Goal: Information Seeking & Learning: Learn about a topic

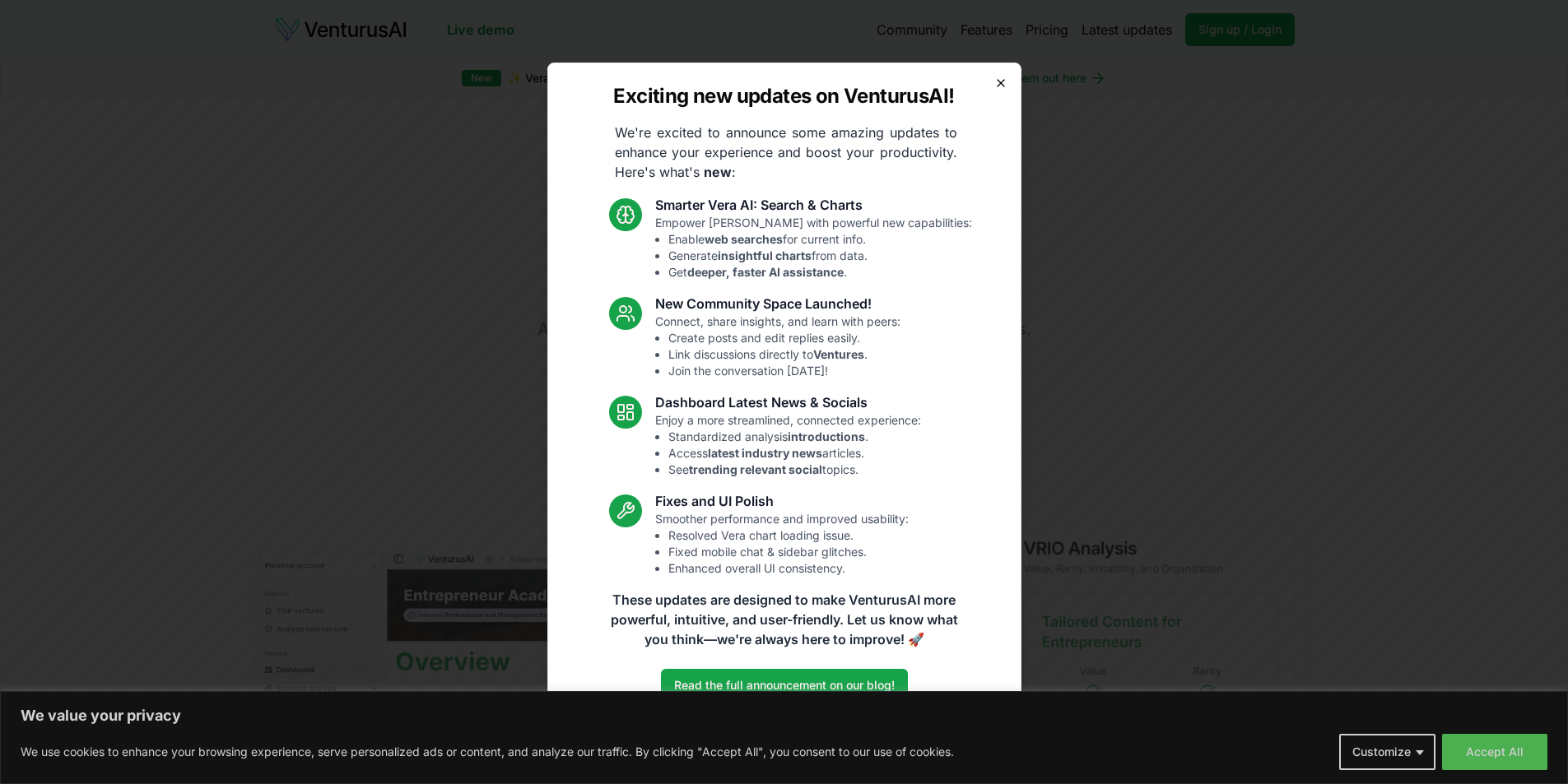
click at [1000, 85] on icon "button" at bounding box center [1001, 83] width 13 height 13
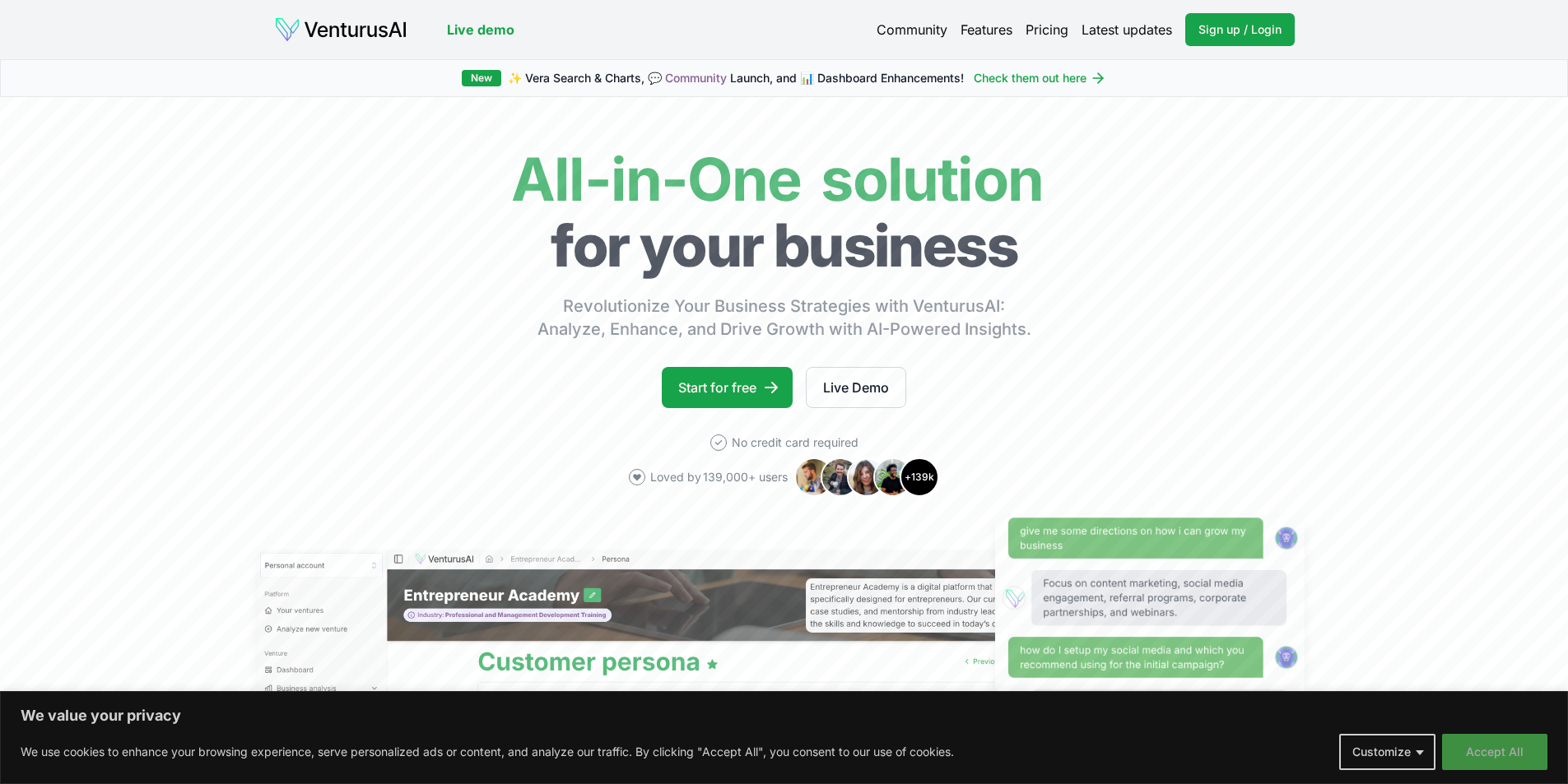
click at [1502, 748] on button "Accept All" at bounding box center [1494, 753] width 105 height 36
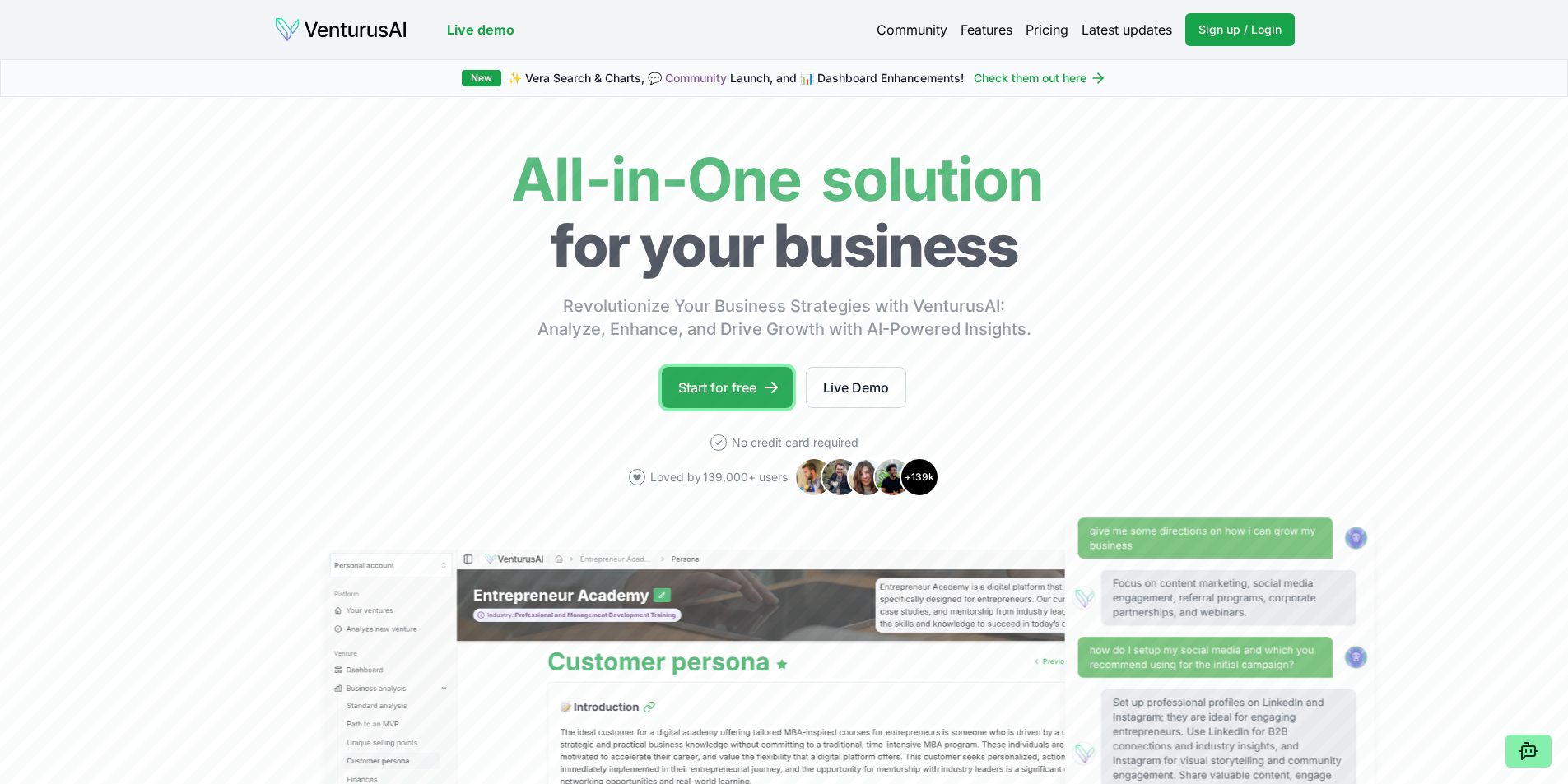
click at [752, 399] on link "Start for free" at bounding box center [727, 388] width 131 height 41
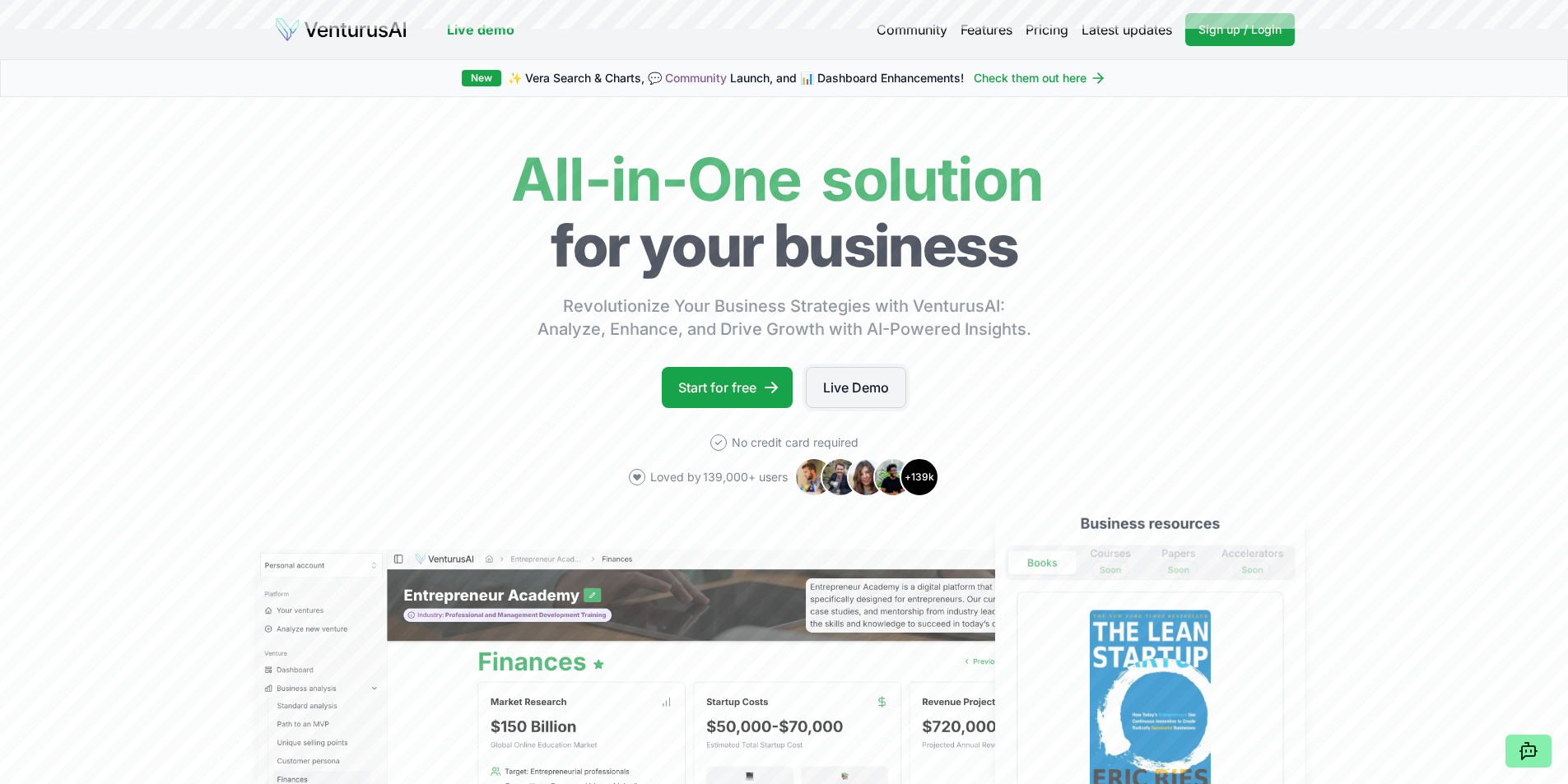
click at [857, 389] on link "Live Demo" at bounding box center [856, 388] width 100 height 41
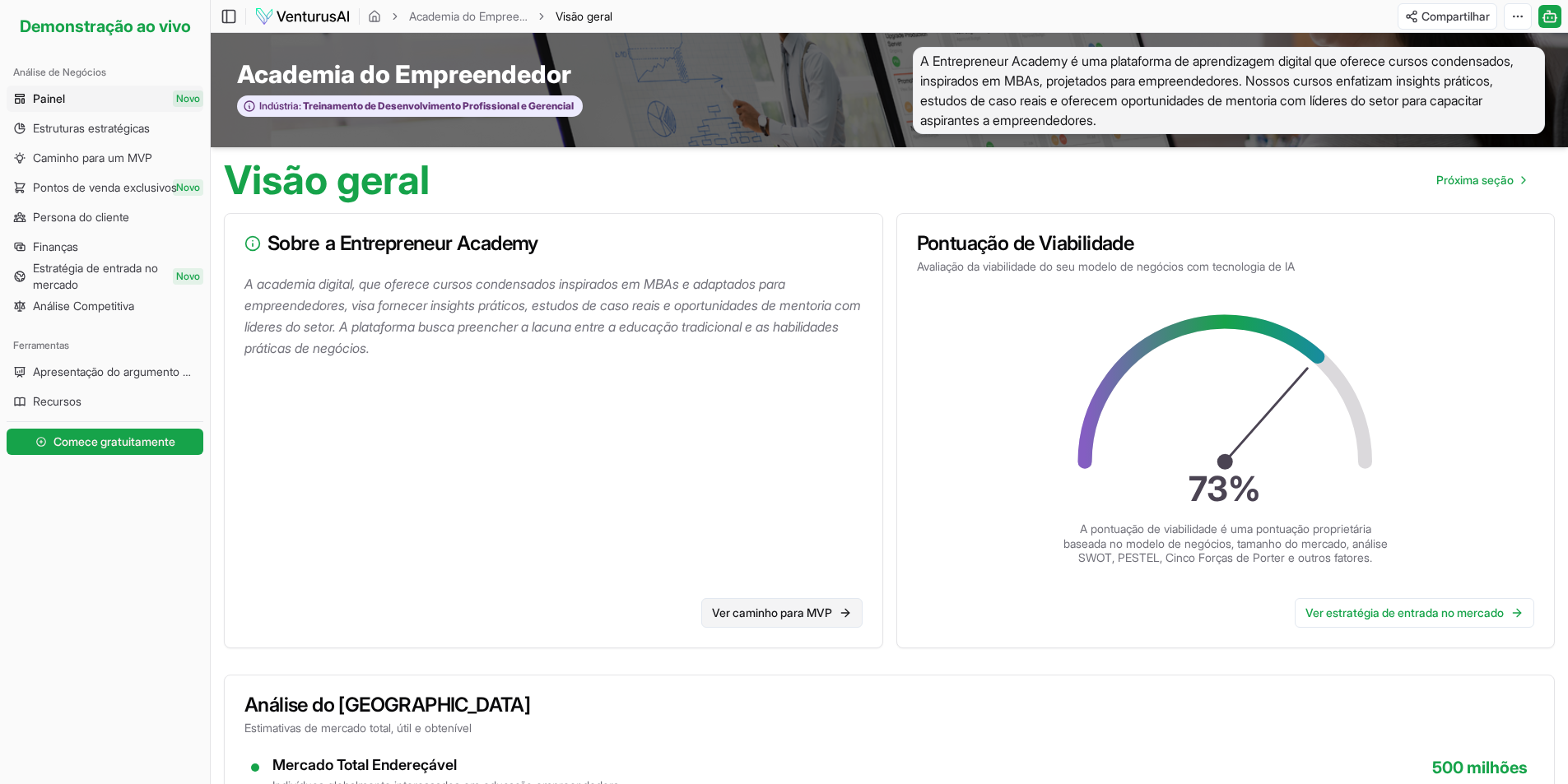
click at [808, 620] on font "Ver caminho para MVP" at bounding box center [772, 612] width 120 height 14
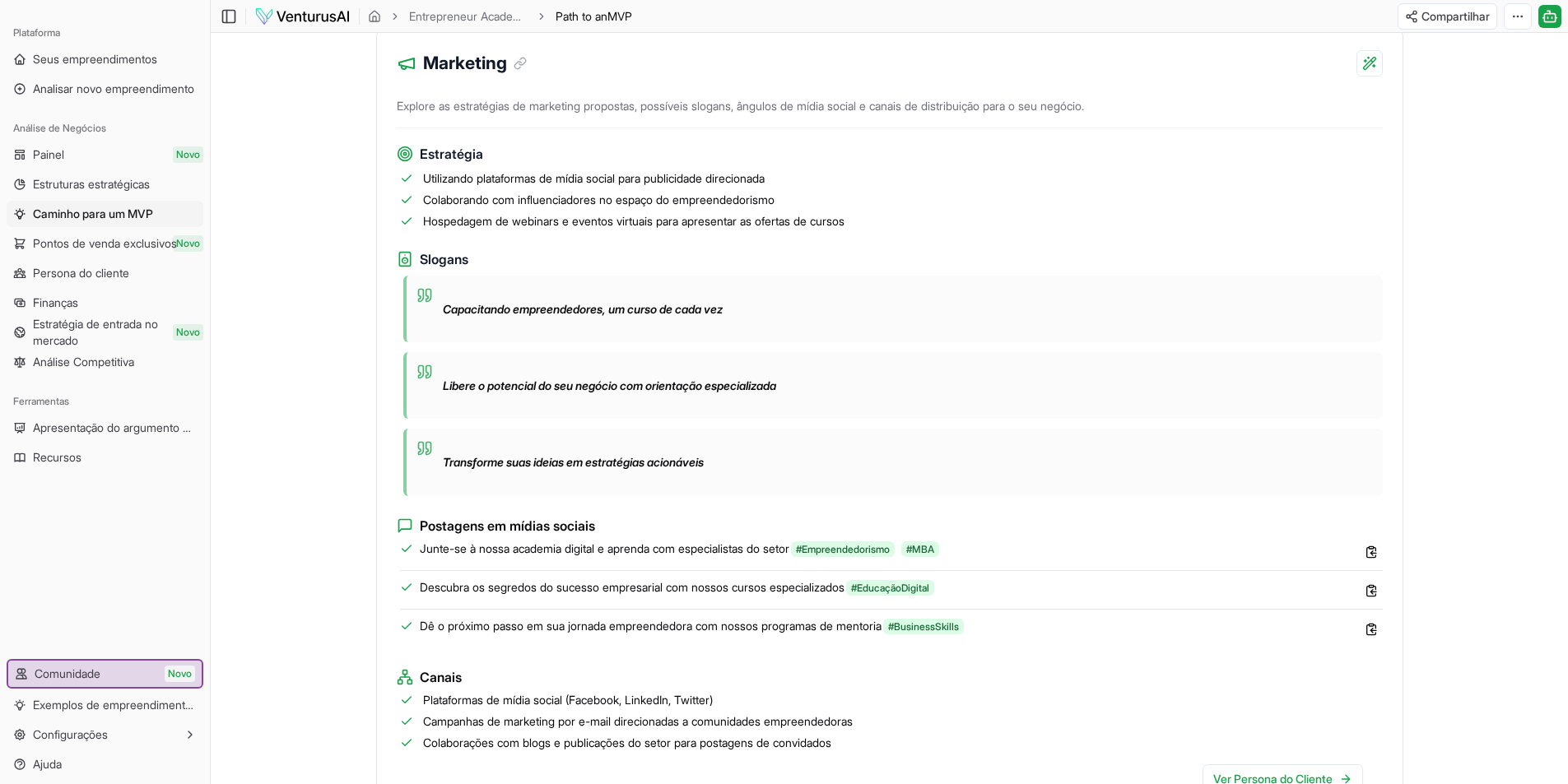
scroll to position [1048, 0]
click at [119, 242] on font "Pontos de venda exclusivos" at bounding box center [105, 243] width 144 height 14
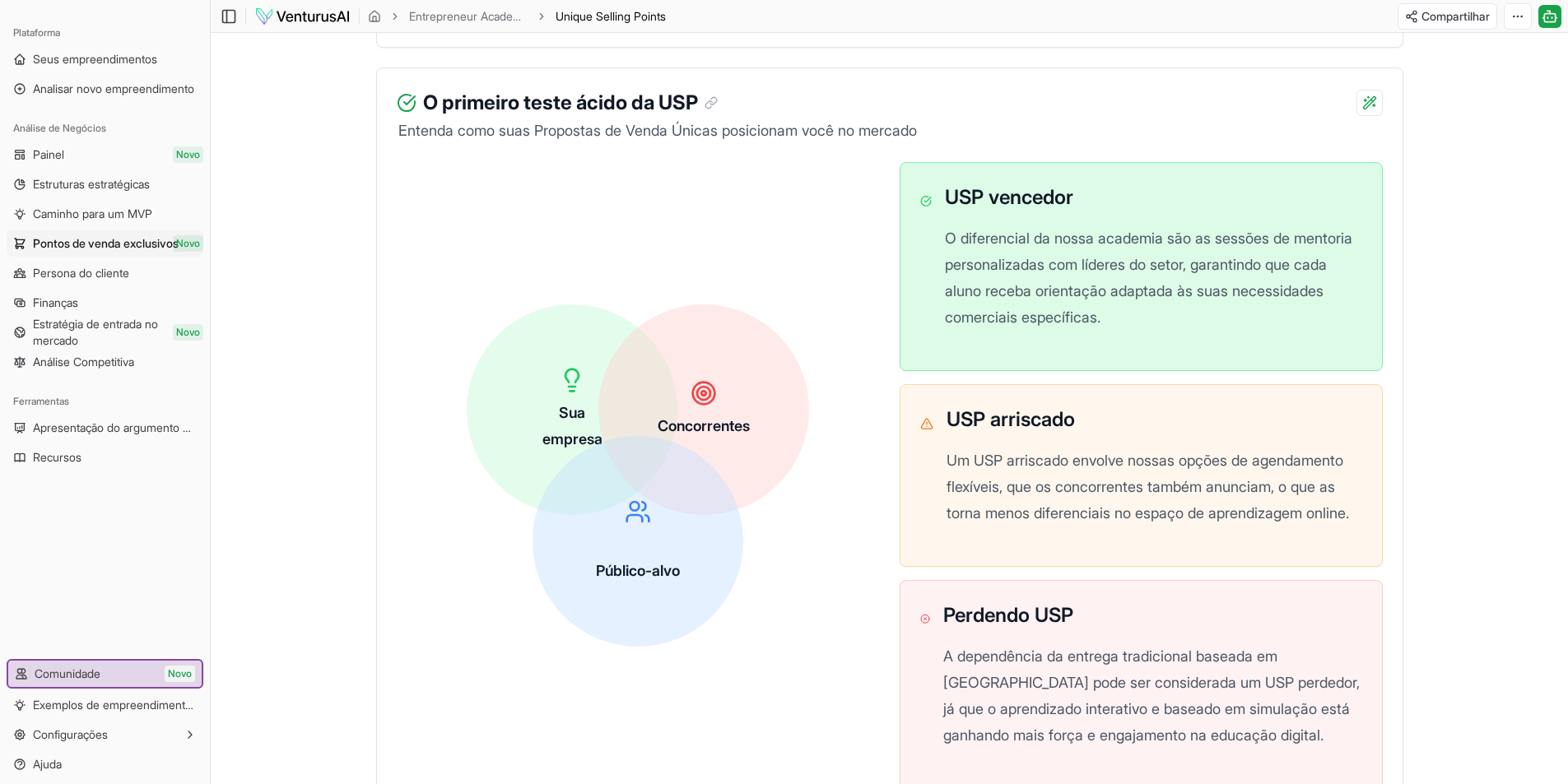
scroll to position [356, 0]
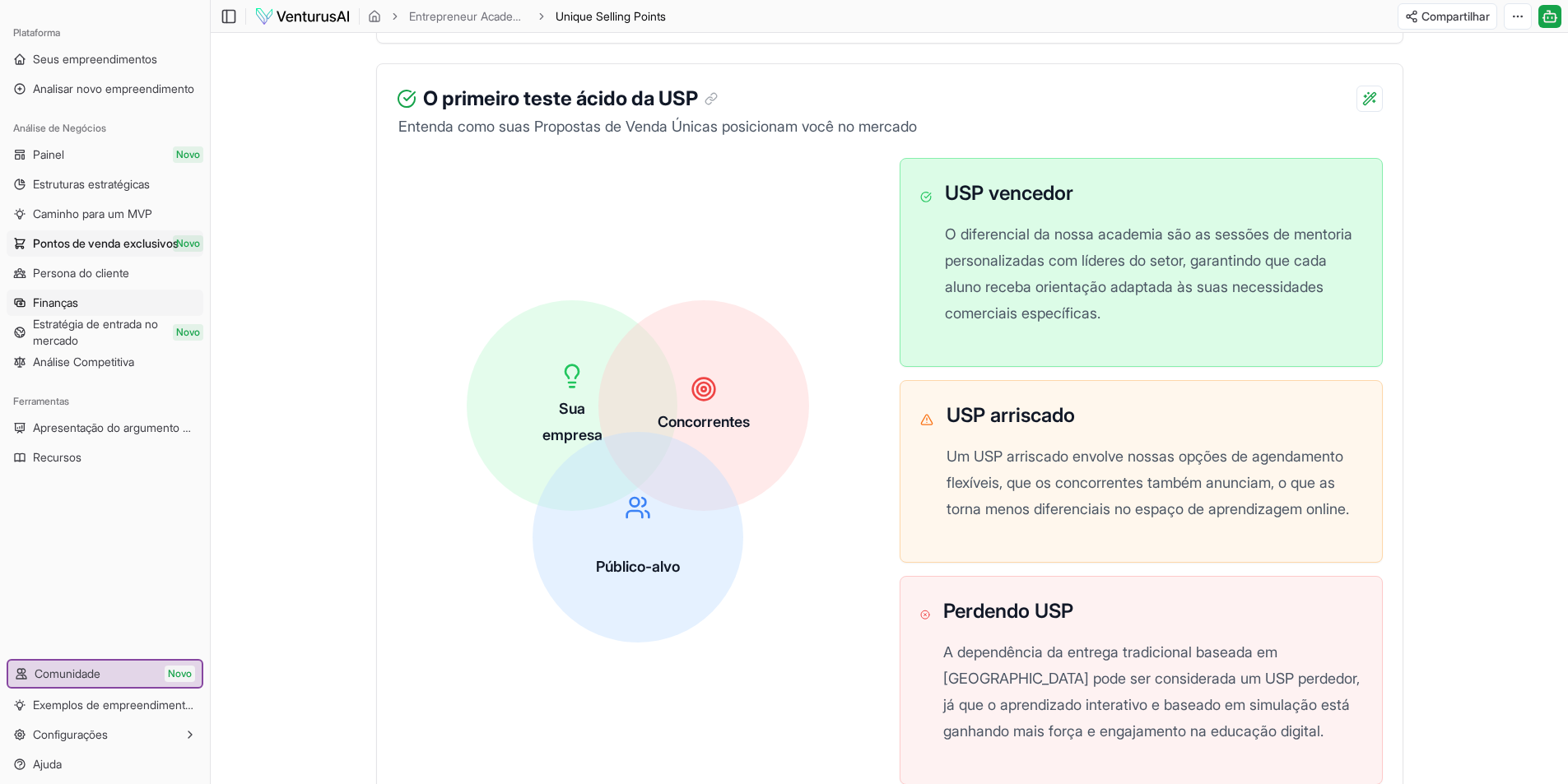
click at [64, 303] on font "Finanças" at bounding box center [56, 302] width 46 height 14
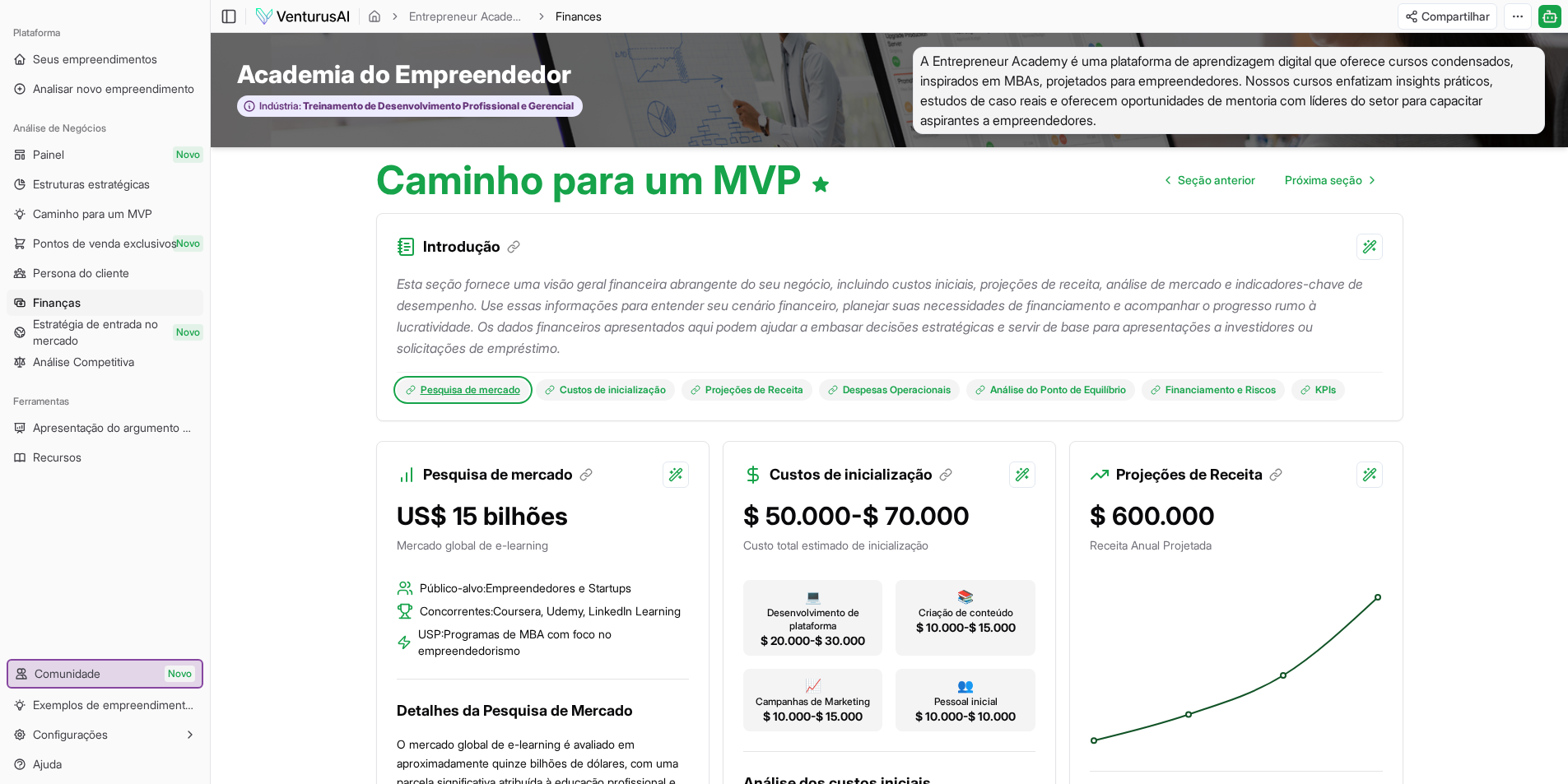
click at [464, 393] on font "Pesquisa de mercado" at bounding box center [470, 390] width 100 height 12
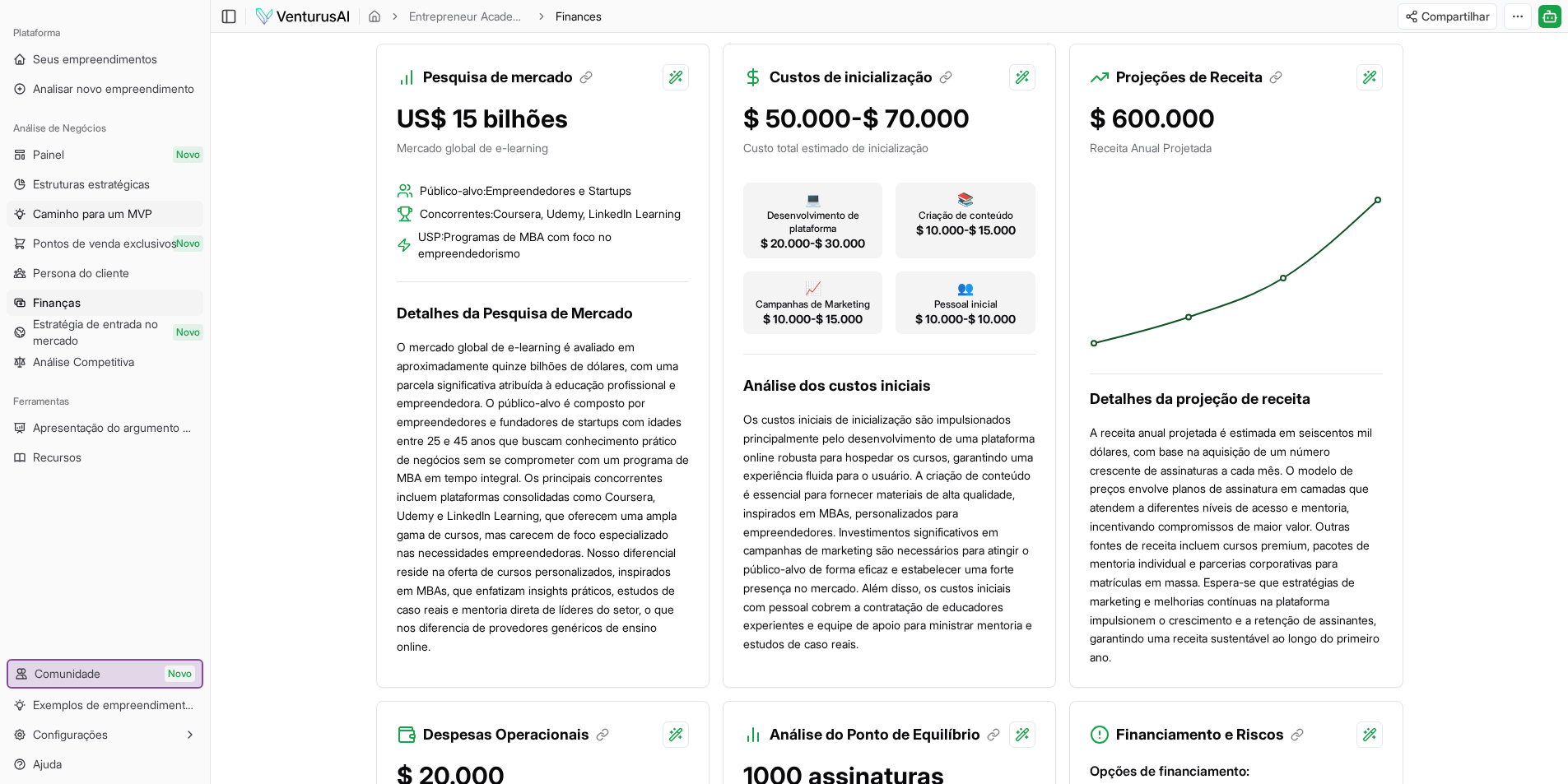
click at [130, 211] on font "Caminho para um MVP" at bounding box center [93, 213] width 119 height 14
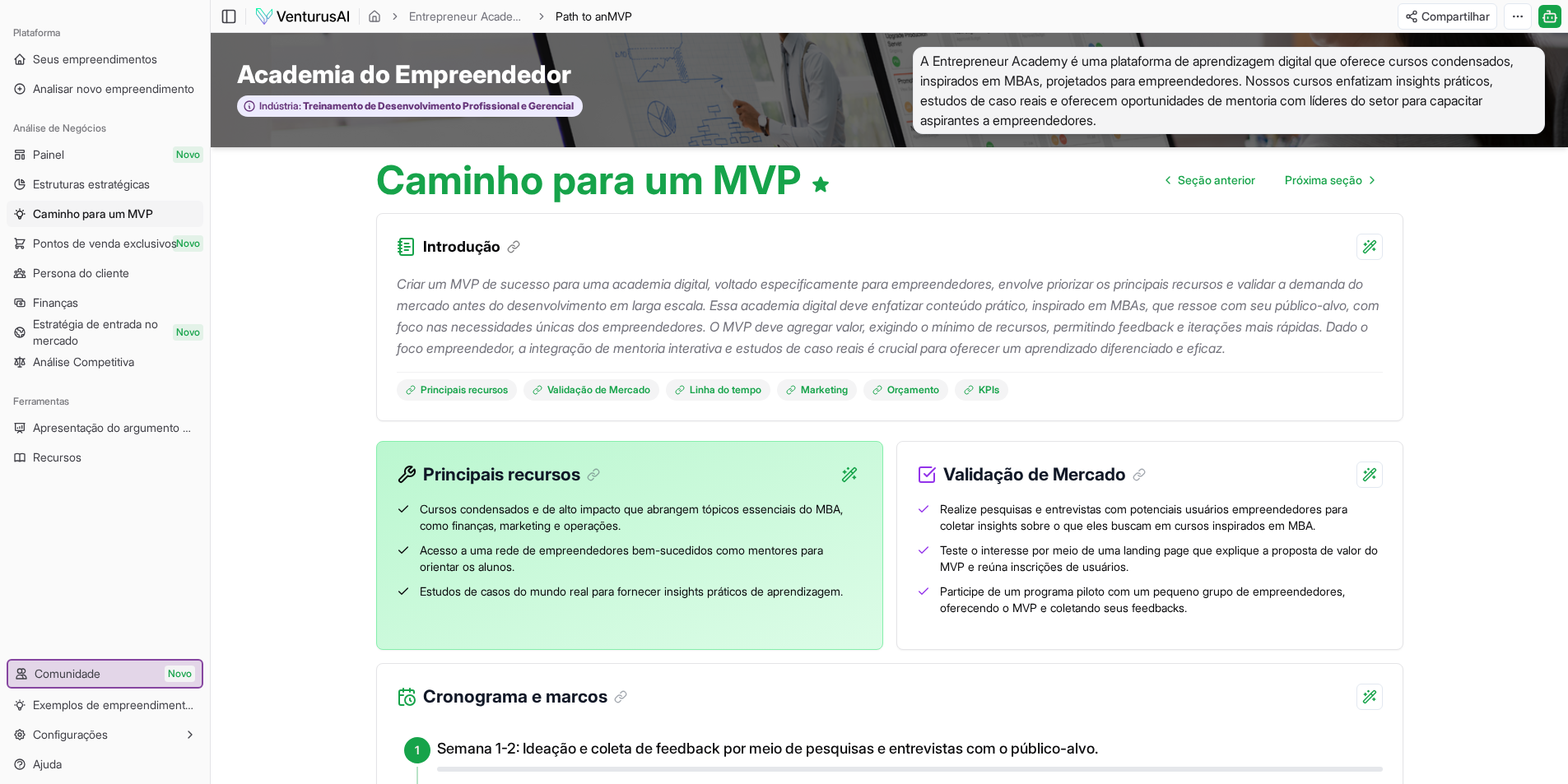
click at [567, 292] on p "Criar um MVP de sucesso para uma academia digital, voltado especificamente para…" at bounding box center [890, 316] width 986 height 85
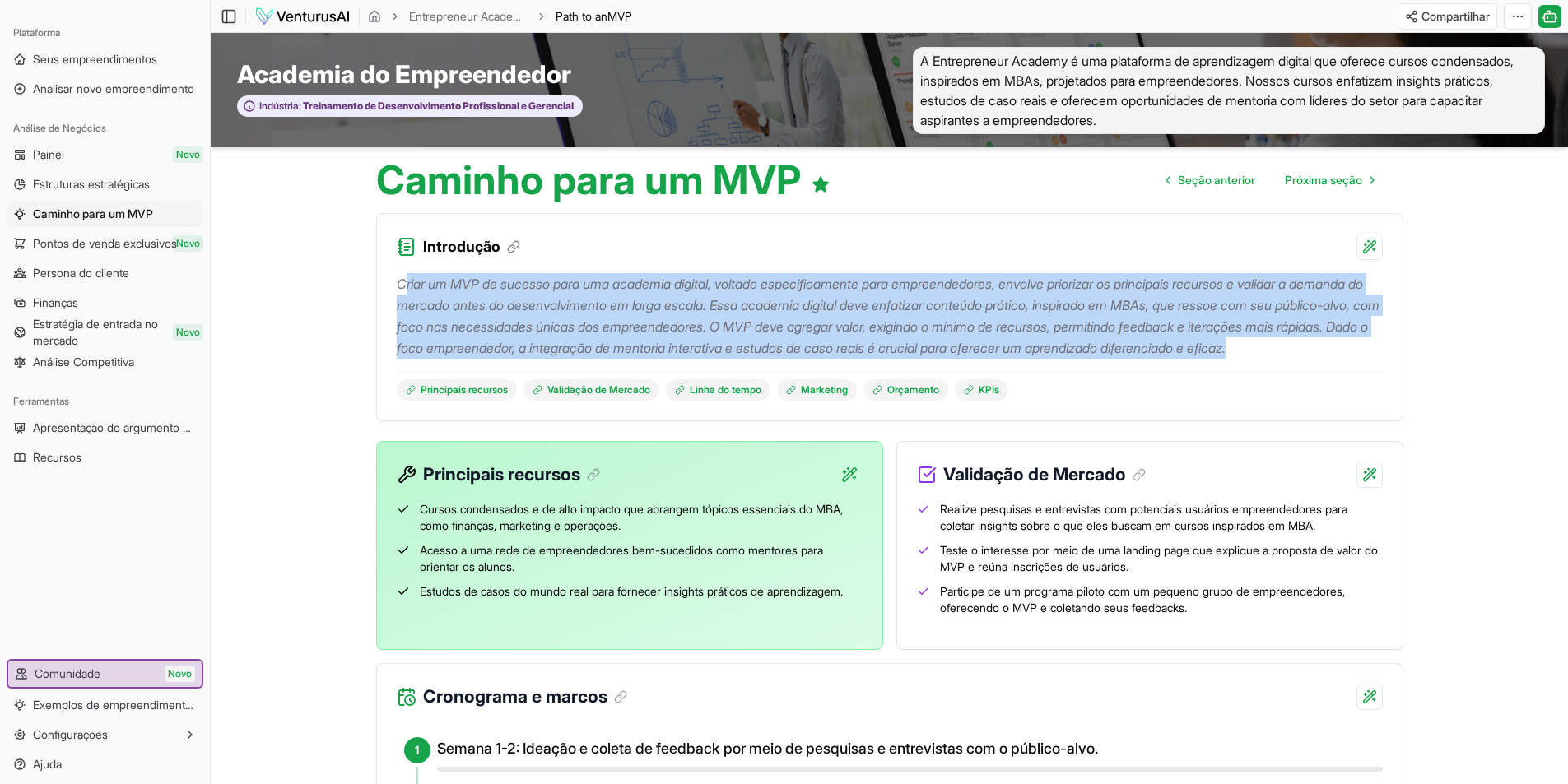
drag, startPoint x: 402, startPoint y: 281, endPoint x: 473, endPoint y: 308, distance: 76.0
click at [566, 359] on p "Criar um MVP de sucesso para uma academia digital, voltado especificamente para…" at bounding box center [890, 316] width 986 height 85
drag, startPoint x: 398, startPoint y: 281, endPoint x: 570, endPoint y: 368, distance: 192.8
click at [570, 359] on p "Criar um MVP de sucesso para uma academia digital, voltado especificamente para…" at bounding box center [890, 316] width 986 height 85
copy font "Criar um MVP de sucesso para uma academia digital, voltado especificamente para…"
